Goal: Task Accomplishment & Management: Manage account settings

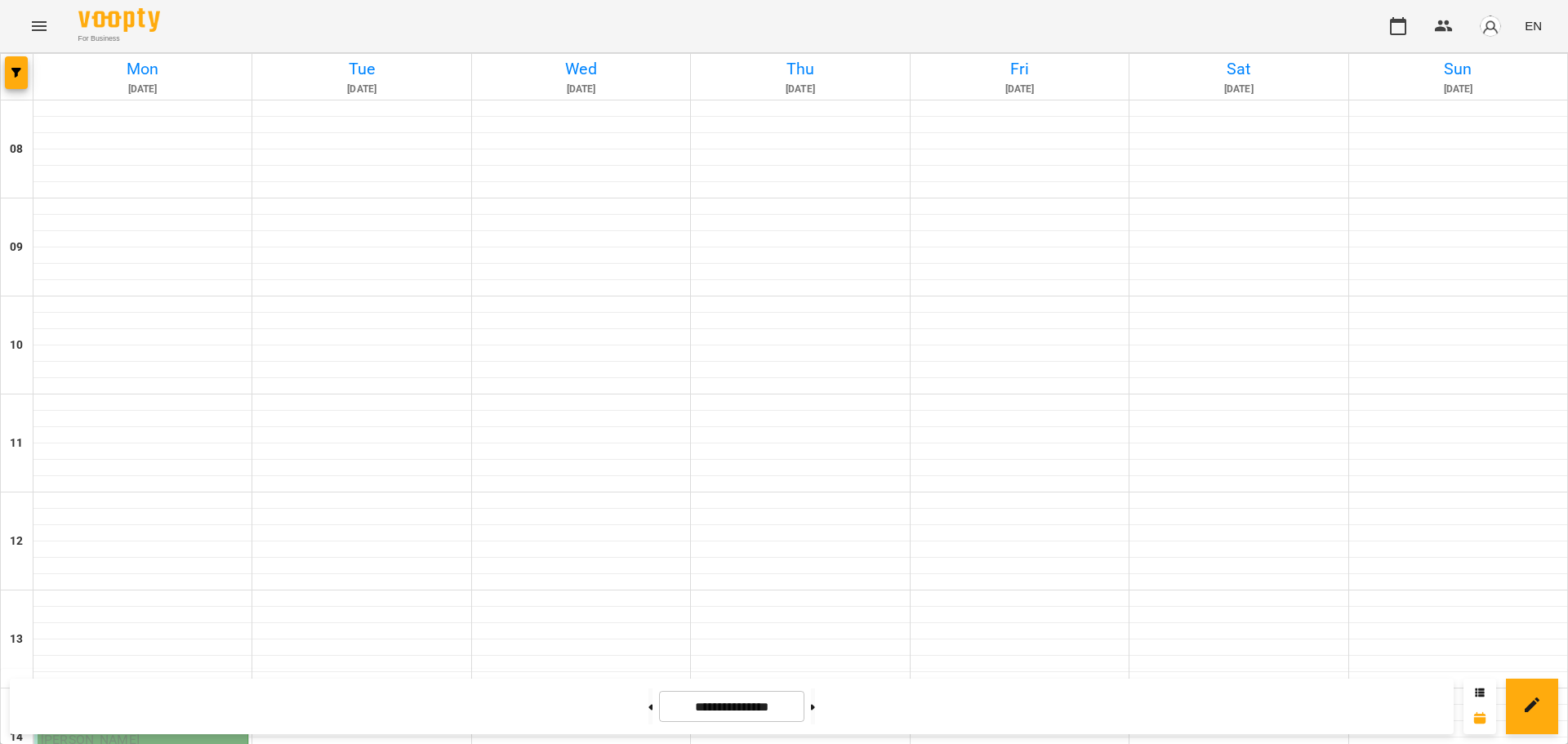
scroll to position [345, 0]
click at [1439, 25] on icon "button" at bounding box center [1444, 26] width 19 height 19
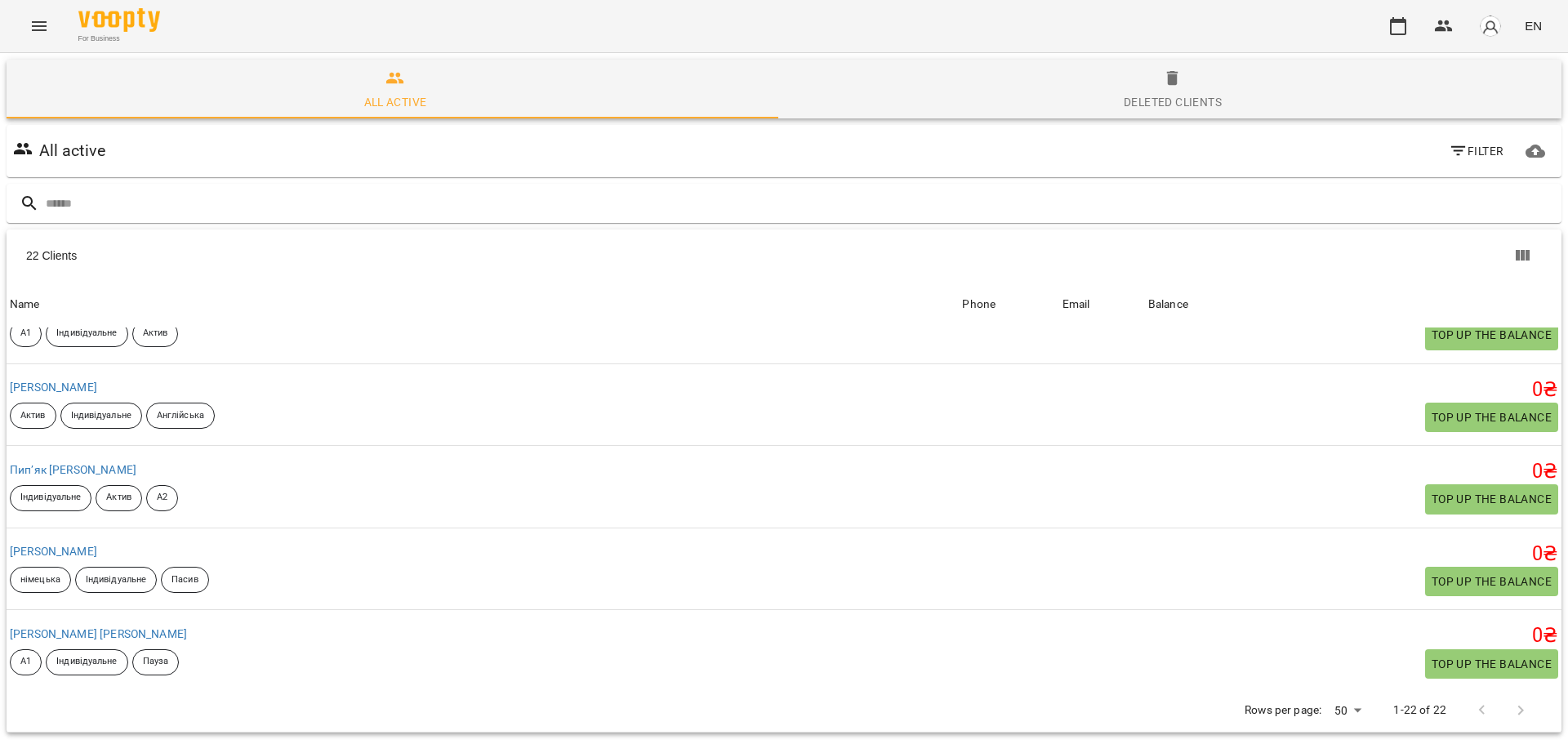
scroll to position [1196, 0]
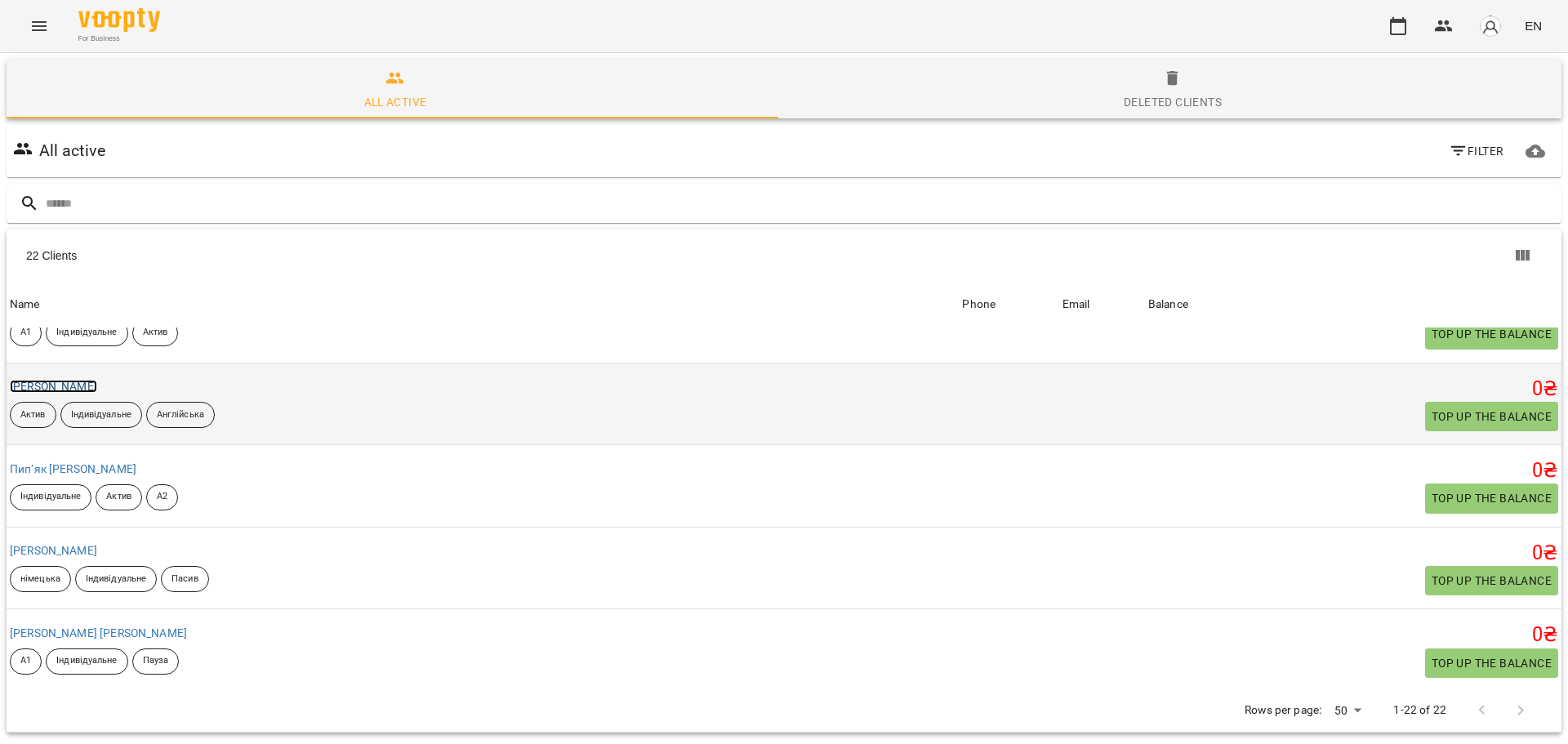
click at [97, 386] on link "[PERSON_NAME]" at bounding box center [53, 386] width 87 height 13
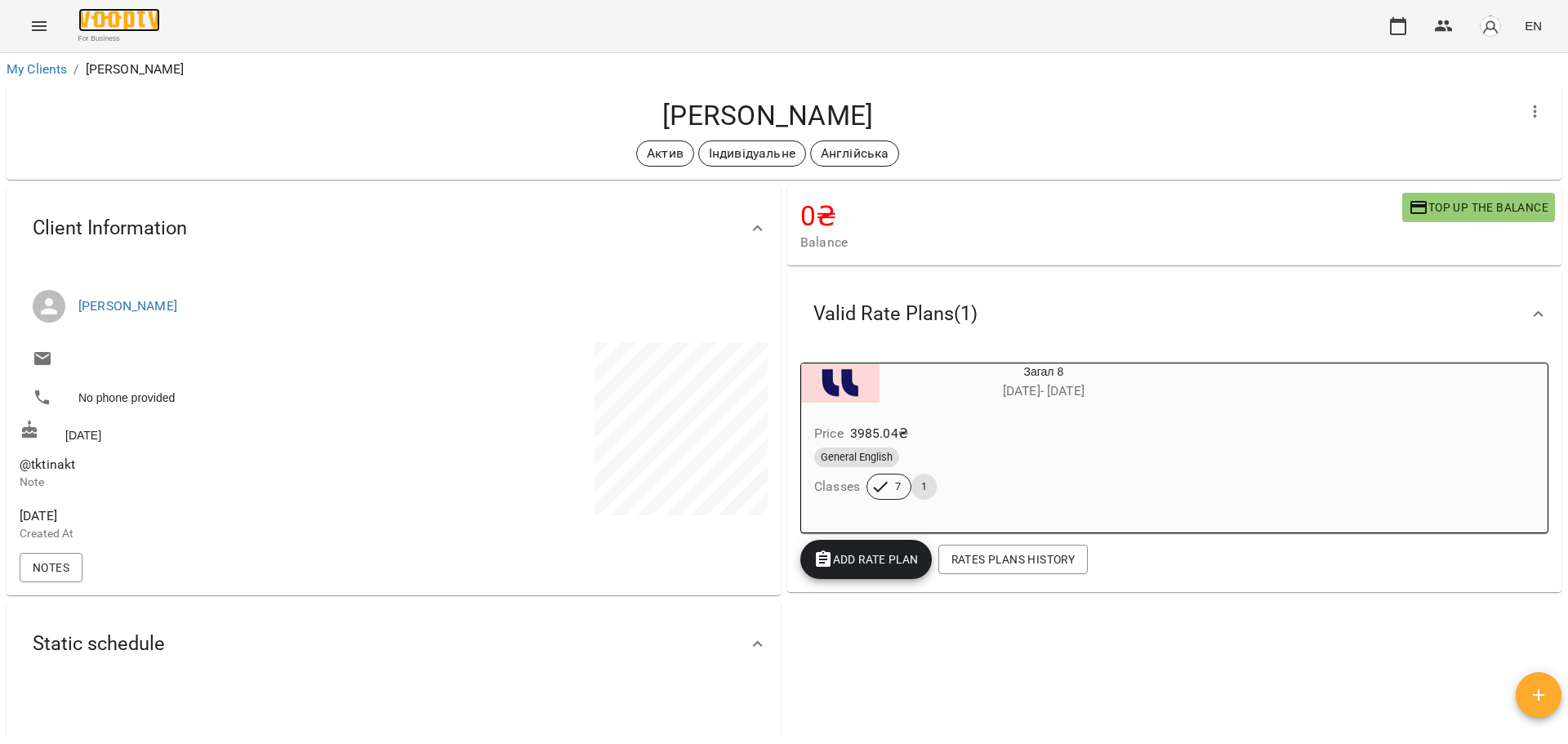
click at [114, 12] on img at bounding box center [119, 19] width 81 height 24
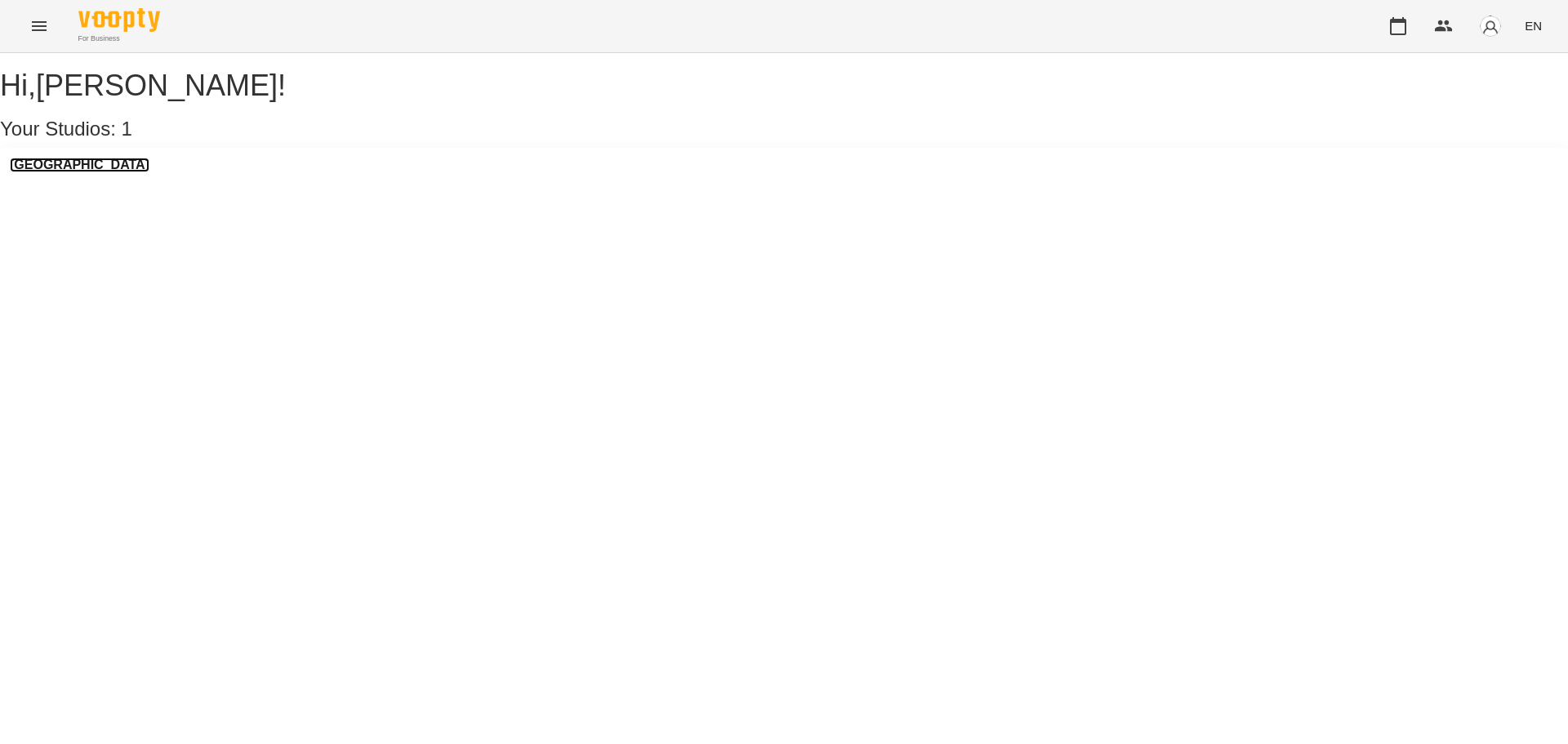
click at [82, 172] on h3 "[GEOGRAPHIC_DATA]" at bounding box center [80, 164] width 140 height 15
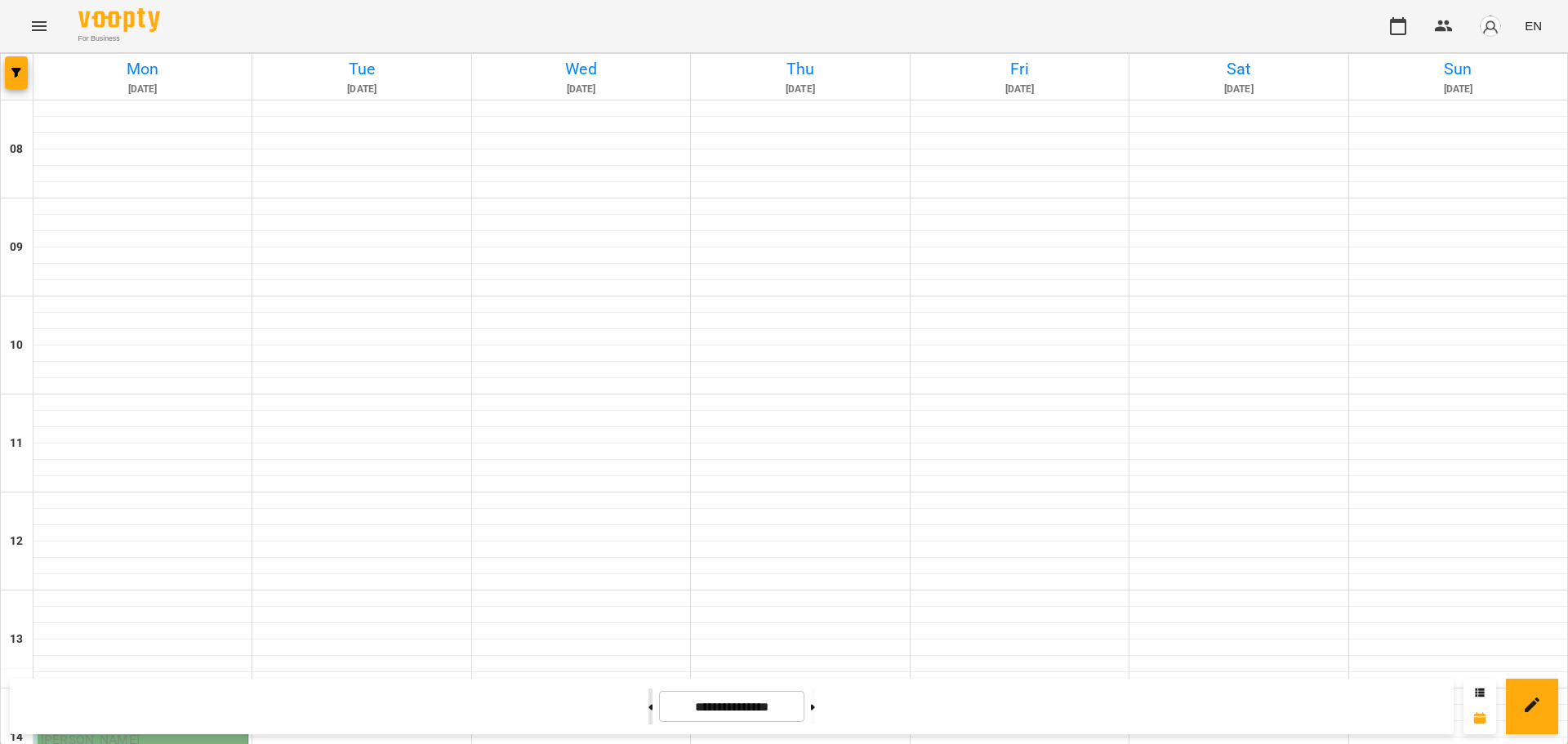
click at [645, 712] on div at bounding box center [651, 706] width 17 height 36
click at [649, 693] on button at bounding box center [651, 706] width 4 height 36
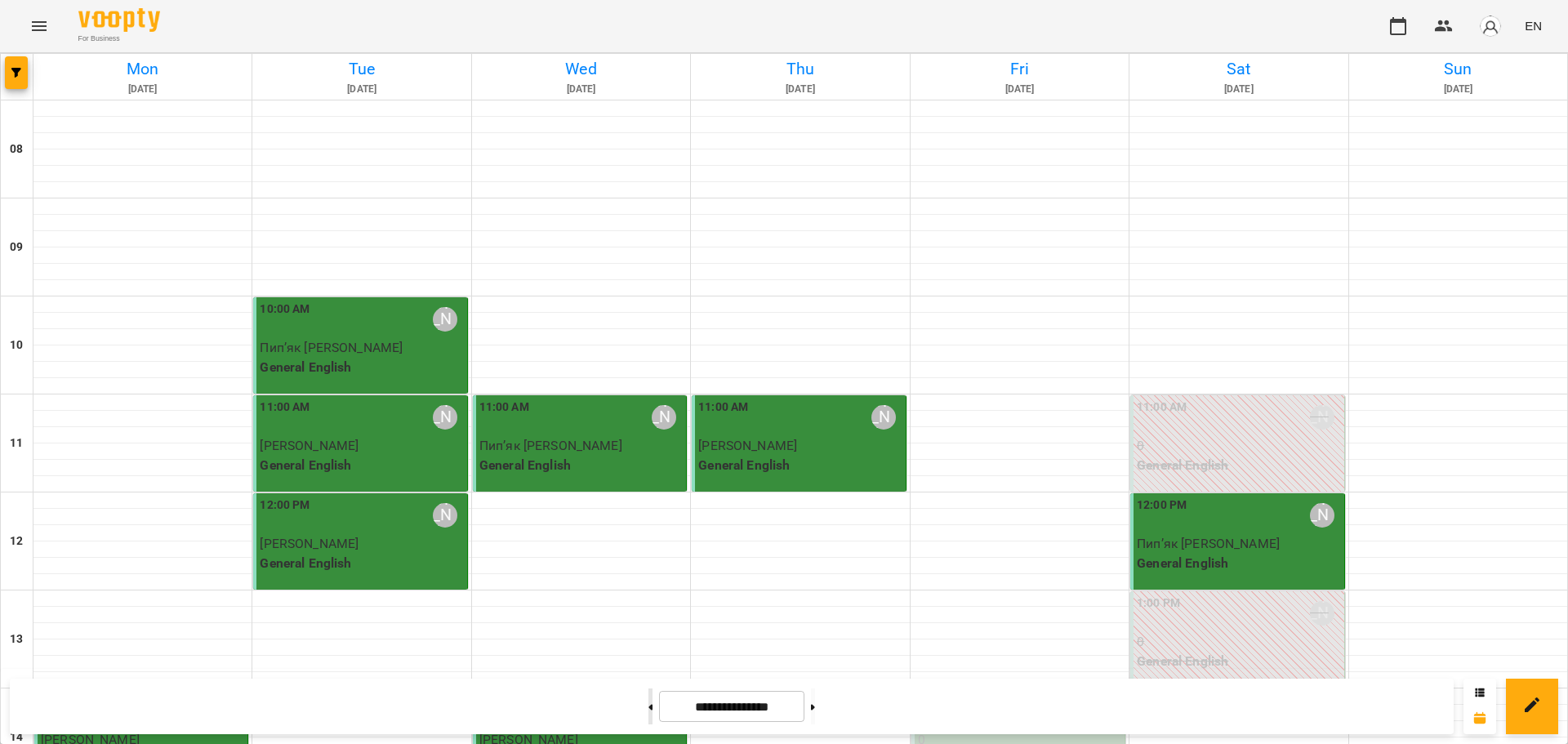
click at [649, 711] on button at bounding box center [651, 706] width 4 height 36
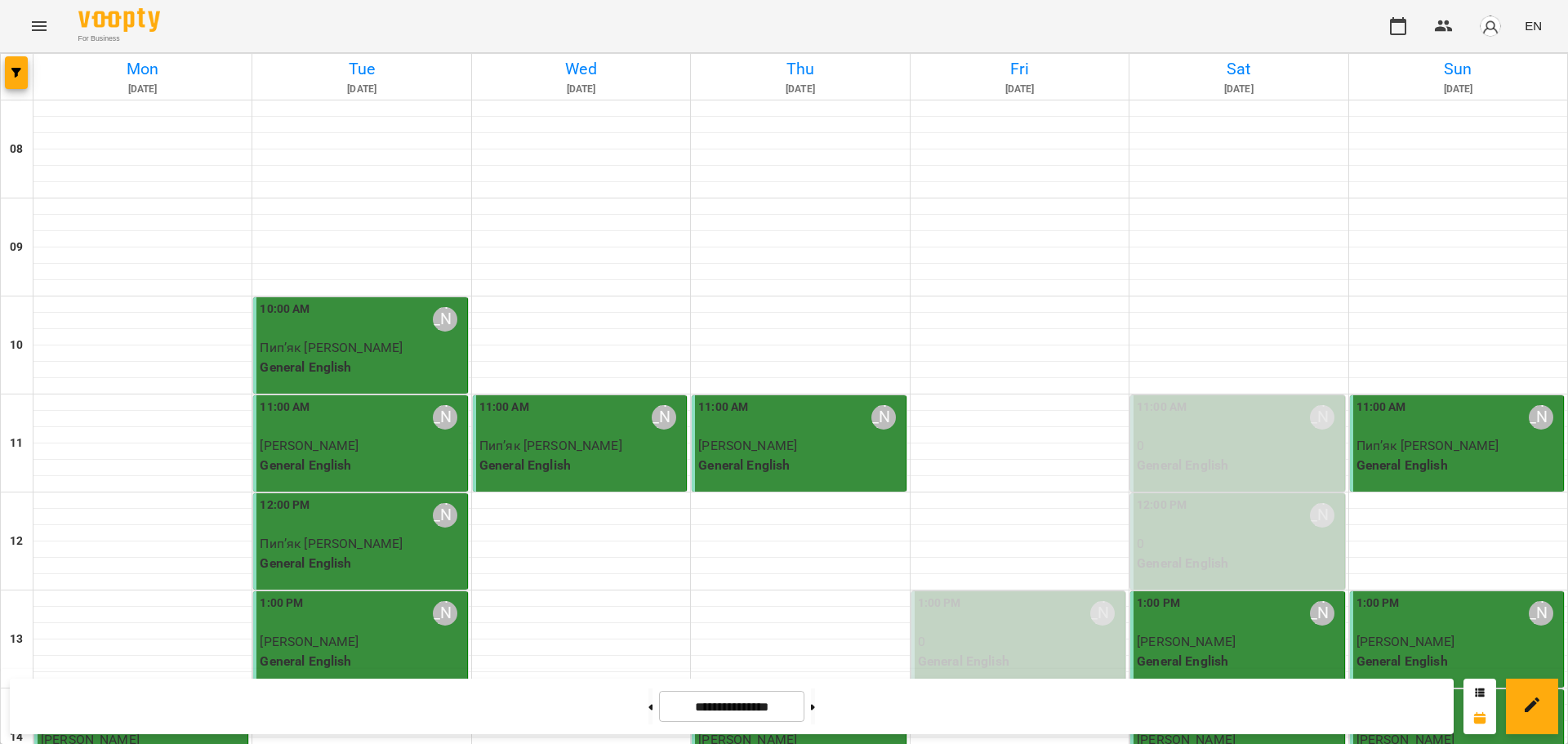
scroll to position [524, 0]
click at [815, 711] on button at bounding box center [812, 706] width 4 height 36
type input "**********"
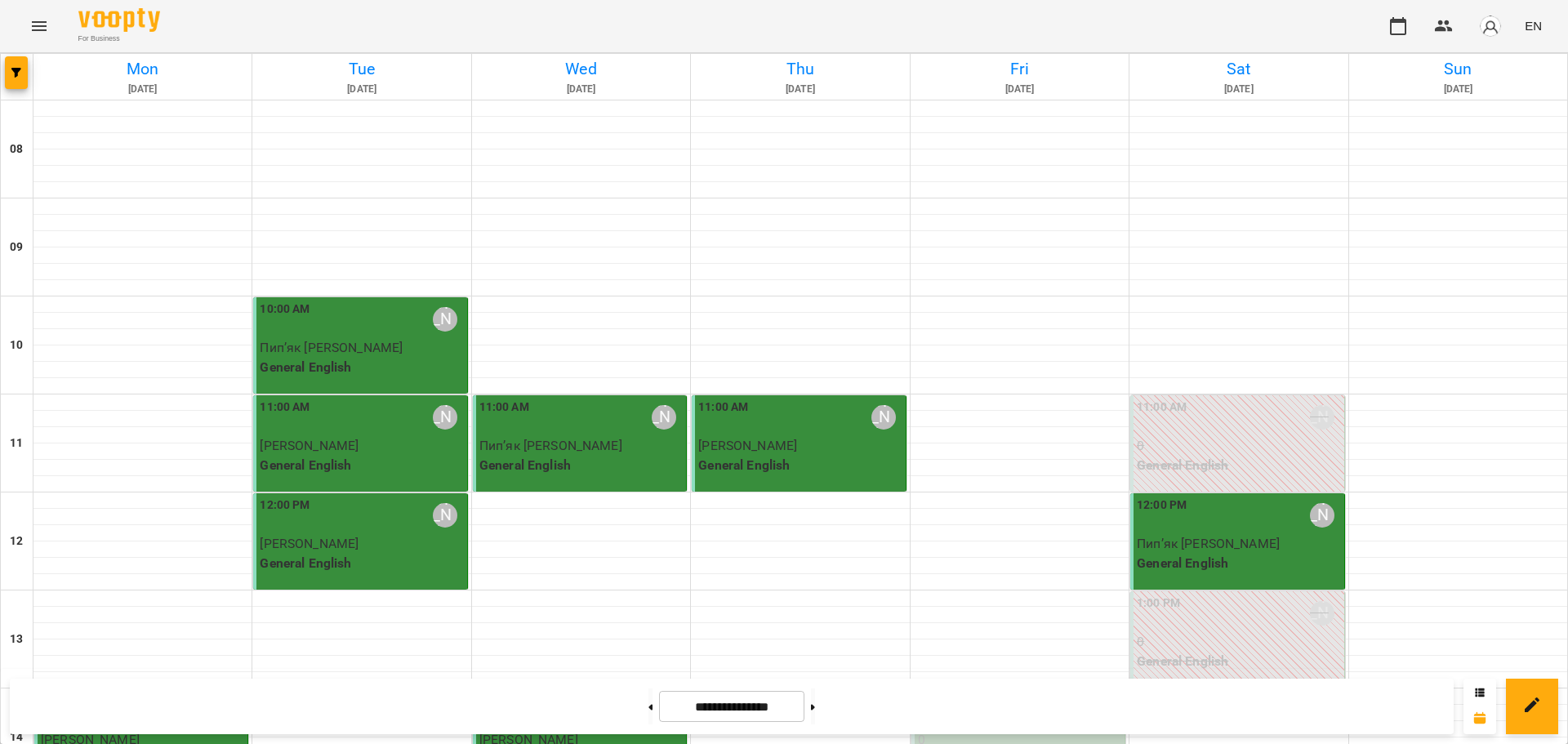
scroll to position [229, 0]
